Goal: Task Accomplishment & Management: Use online tool/utility

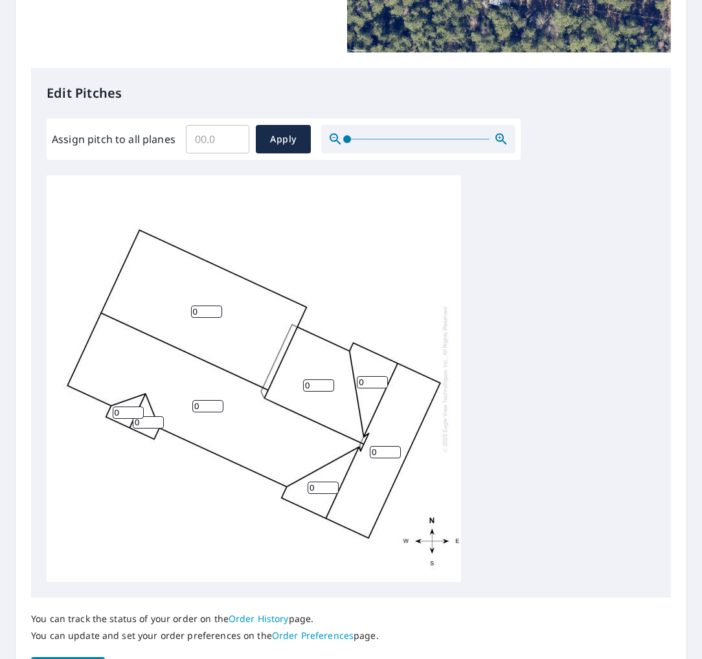
scroll to position [324, 0]
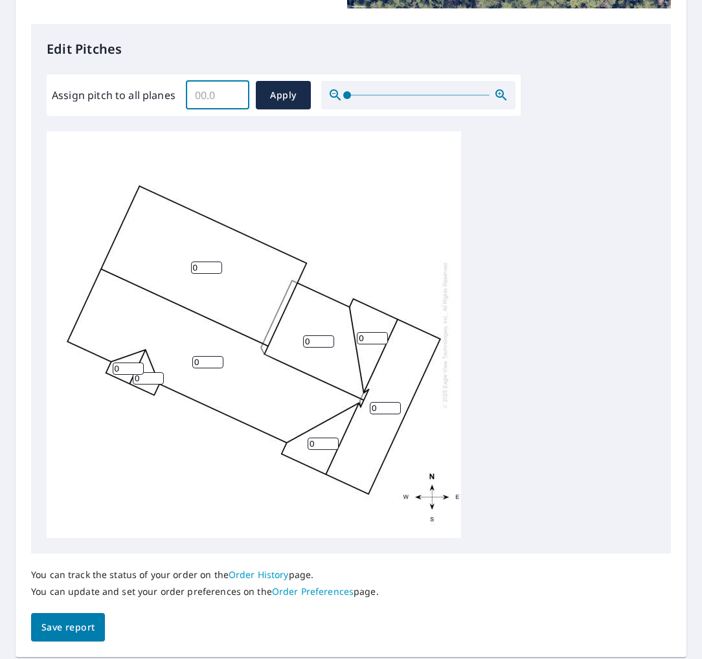
click at [212, 93] on input "Assign pitch to all planes" at bounding box center [217, 95] width 63 height 36
type input "6"
click at [282, 91] on span "Apply" at bounding box center [283, 95] width 34 height 16
type input "6"
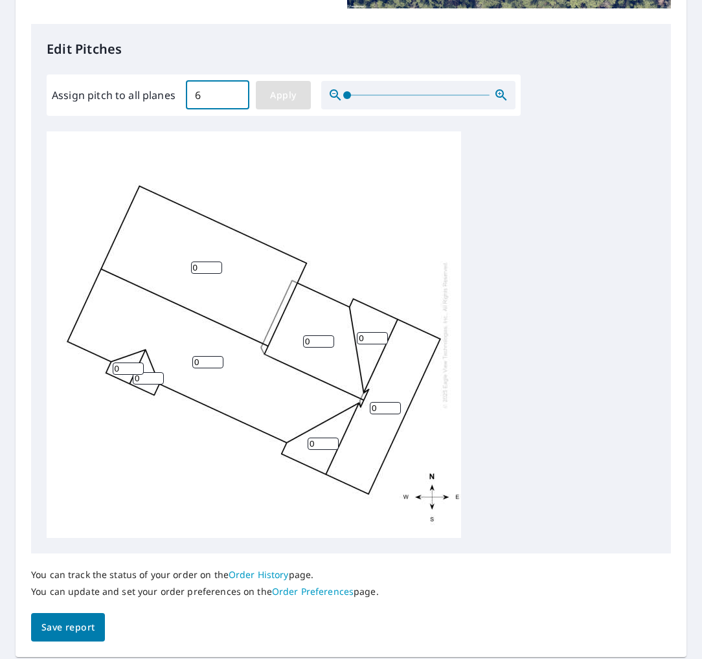
type input "6"
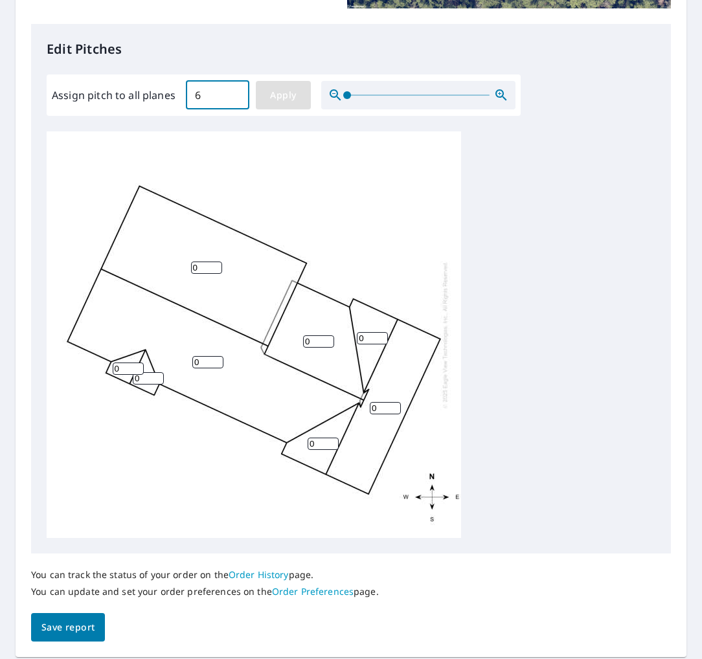
type input "6"
click at [379, 333] on input "6" at bounding box center [372, 338] width 31 height 12
click at [303, 333] on div "6 6 6 6 6 6 6 6" at bounding box center [254, 334] width 414 height 407
type input "9"
drag, startPoint x: 359, startPoint y: 412, endPoint x: 348, endPoint y: 412, distance: 10.4
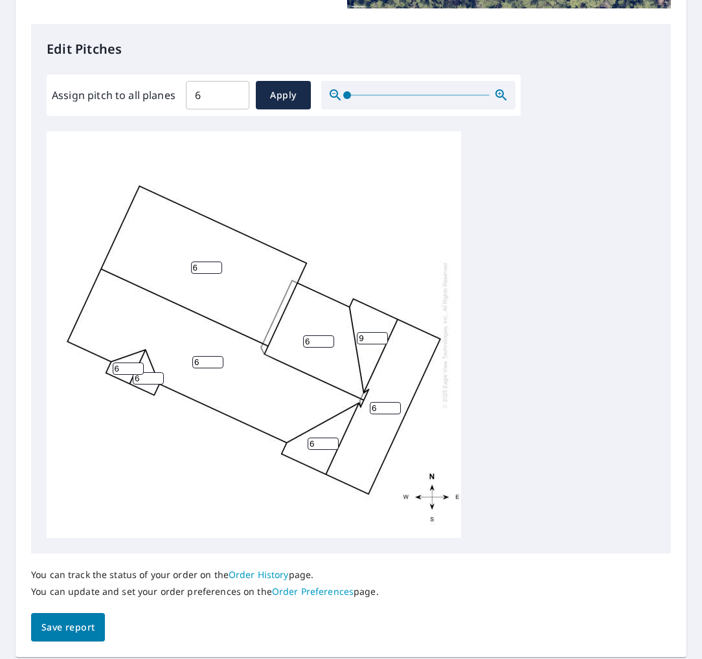
click at [348, 412] on div "6 6 6 6 6 9 6 6" at bounding box center [254, 334] width 414 height 407
type input "9"
drag, startPoint x: 317, startPoint y: 445, endPoint x: 268, endPoint y: 444, distance: 49.2
click at [268, 444] on div "6 6 9 6 6 9 6 6" at bounding box center [254, 334] width 414 height 407
type input "9"
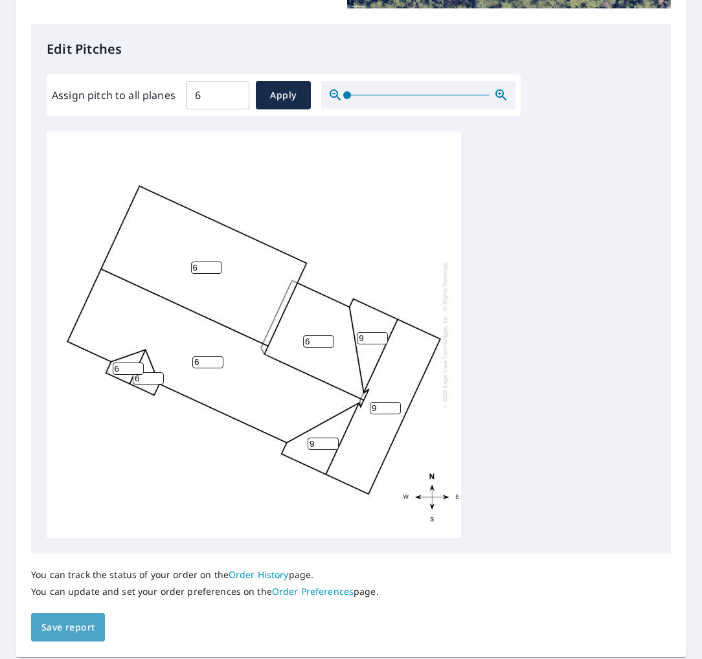
click at [77, 550] on span "Save report" at bounding box center [67, 628] width 53 height 16
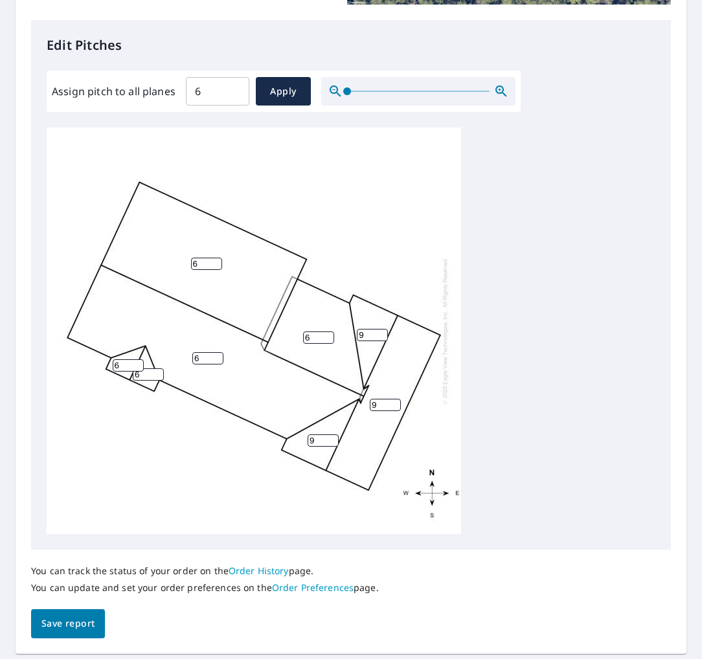
scroll to position [0, 0]
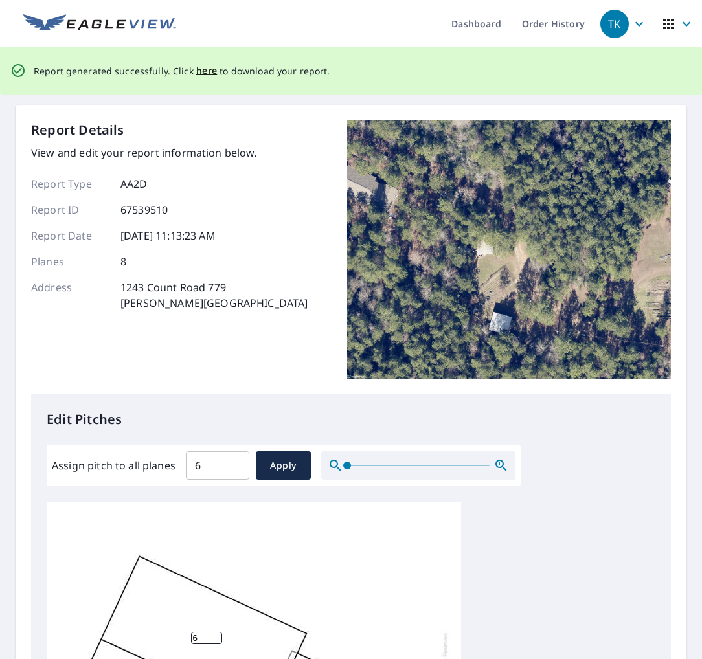
click at [577, 250] on img at bounding box center [509, 249] width 324 height 259
click at [203, 71] on span "here" at bounding box center [206, 71] width 21 height 16
